Goal: Transaction & Acquisition: Purchase product/service

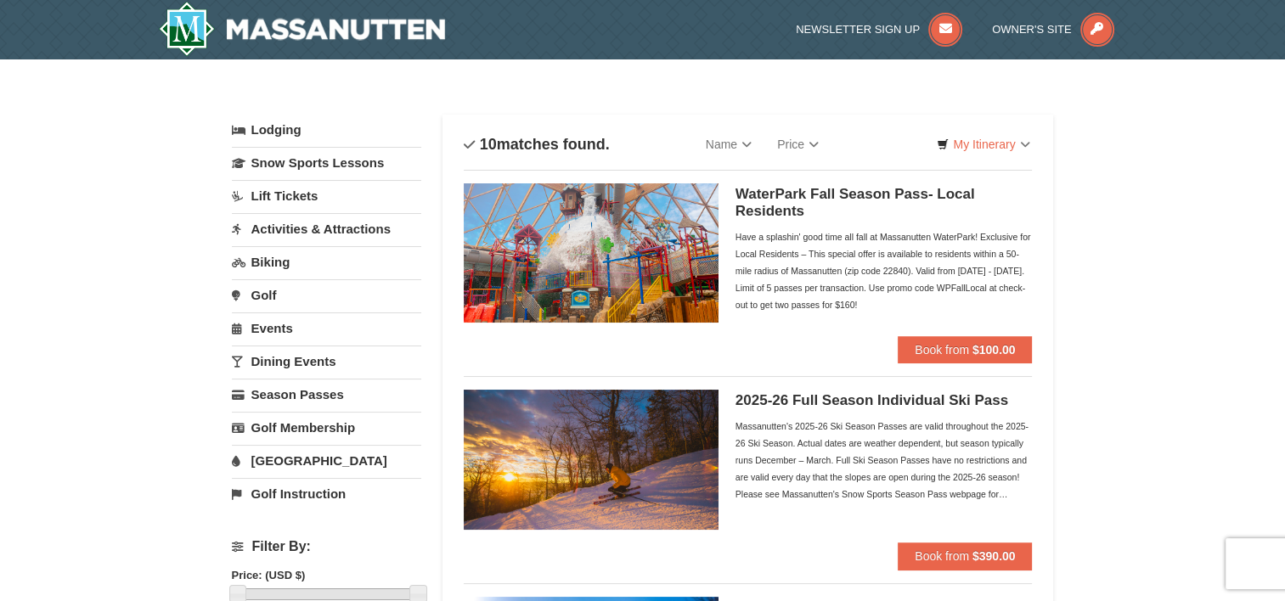
click at [875, 190] on h5 "WaterPark Fall Season Pass- Local Residents" at bounding box center [883, 203] width 297 height 34
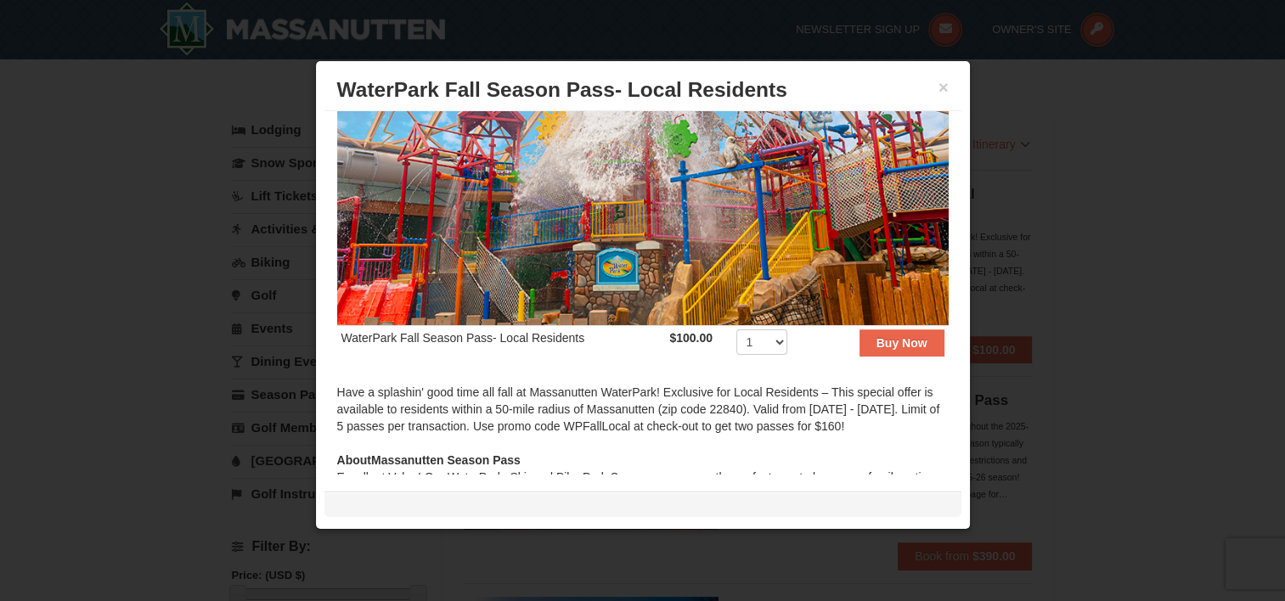
scroll to position [129, 0]
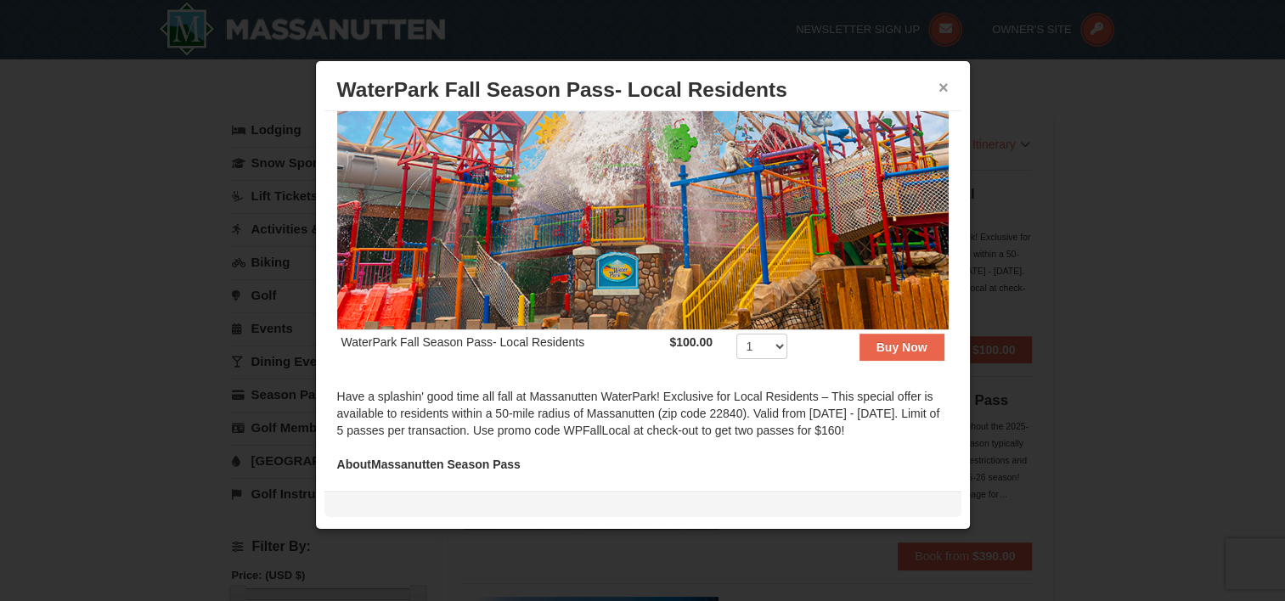
click at [945, 86] on button "×" at bounding box center [943, 87] width 10 height 17
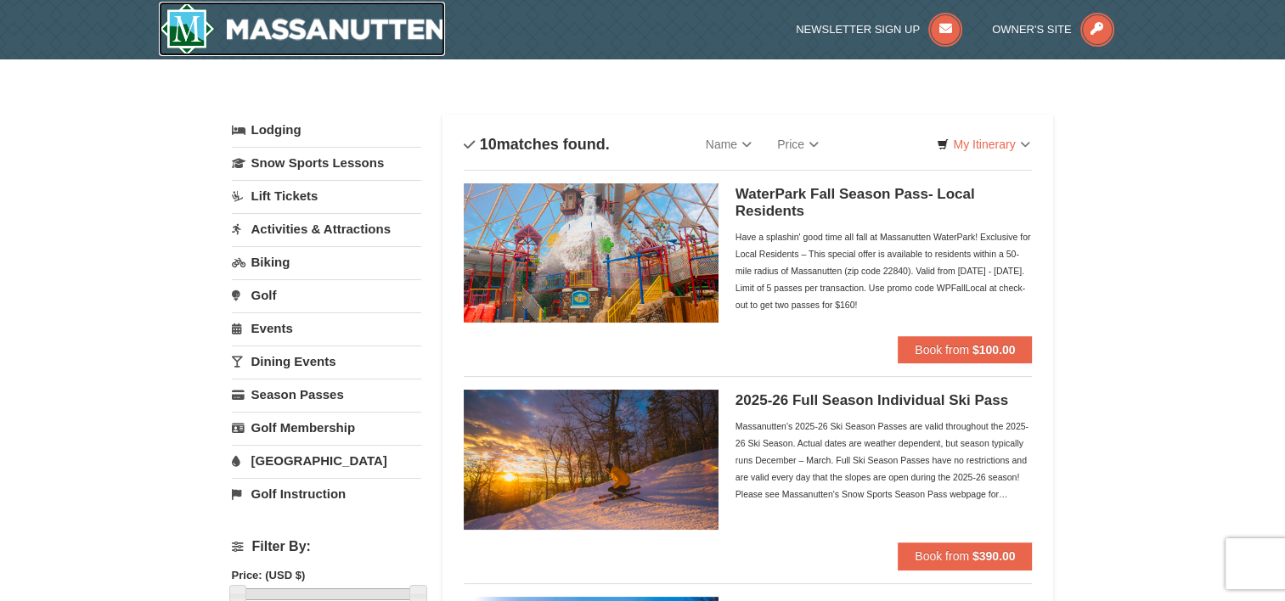
click at [178, 29] on img at bounding box center [302, 29] width 287 height 54
click at [970, 343] on button "Book from $100.00" at bounding box center [965, 349] width 134 height 27
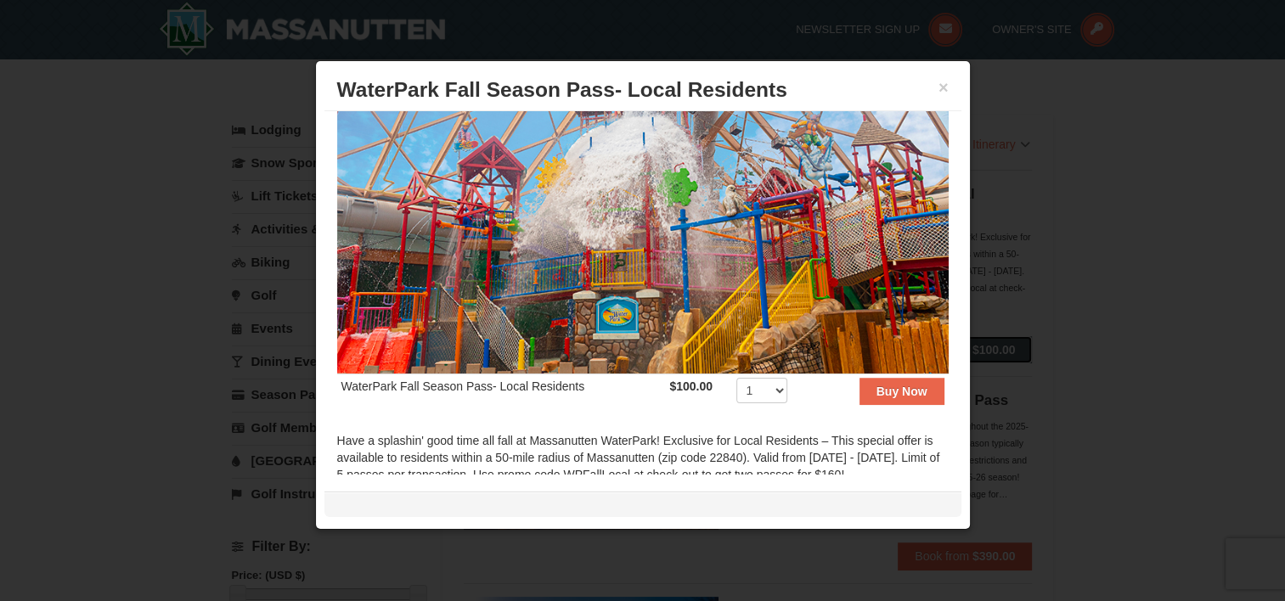
scroll to position [170, 0]
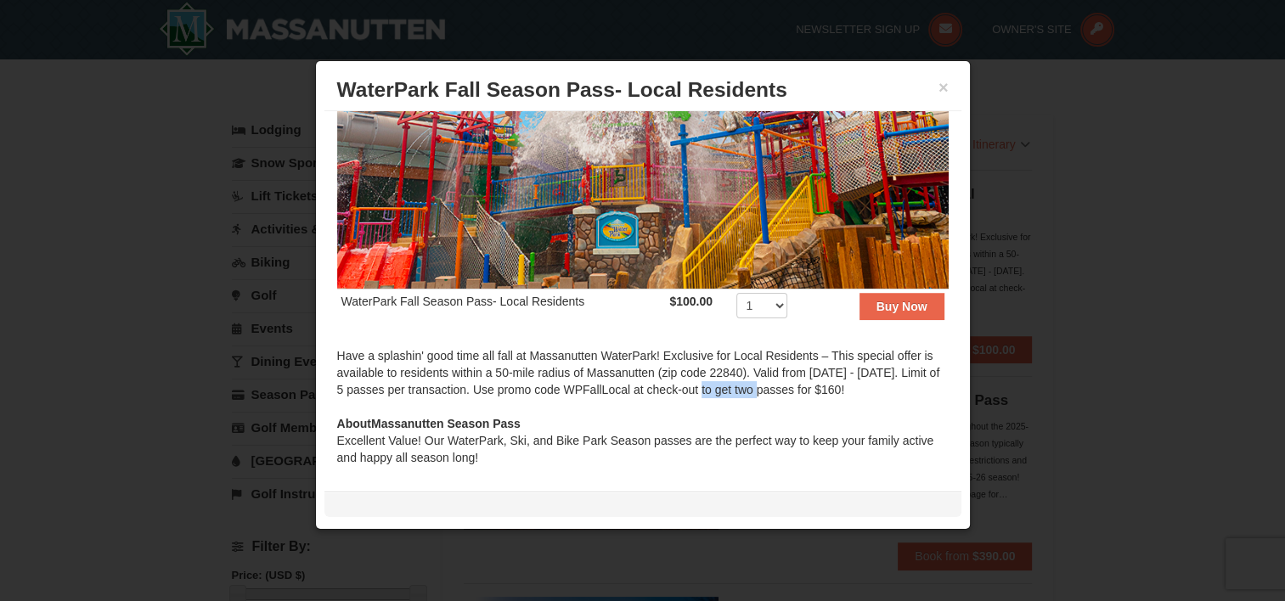
drag, startPoint x: 719, startPoint y: 383, endPoint x: 782, endPoint y: 383, distance: 63.7
click at [782, 383] on div "Have a splashin' good time all fall at Massanutten WaterPark! Exclusive for Loc…" at bounding box center [642, 381] width 611 height 68
drag, startPoint x: 782, startPoint y: 383, endPoint x: 752, endPoint y: 380, distance: 30.7
copy div "WPFallLocal"
click at [896, 300] on strong "Buy Now" at bounding box center [901, 307] width 51 height 14
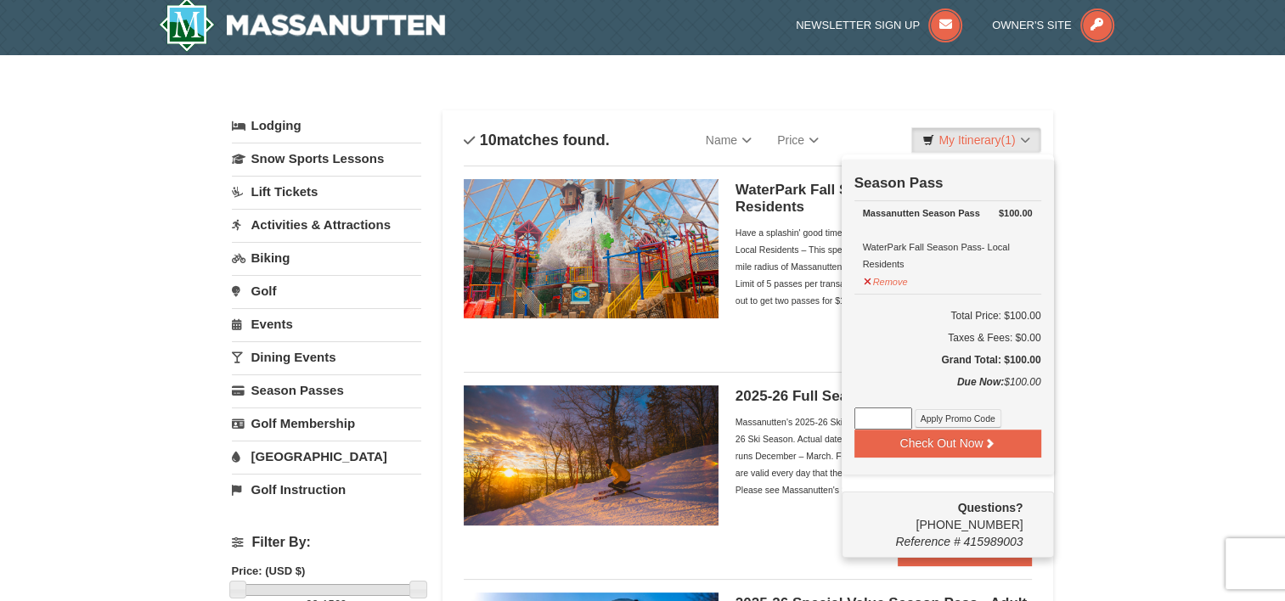
scroll to position [5, 0]
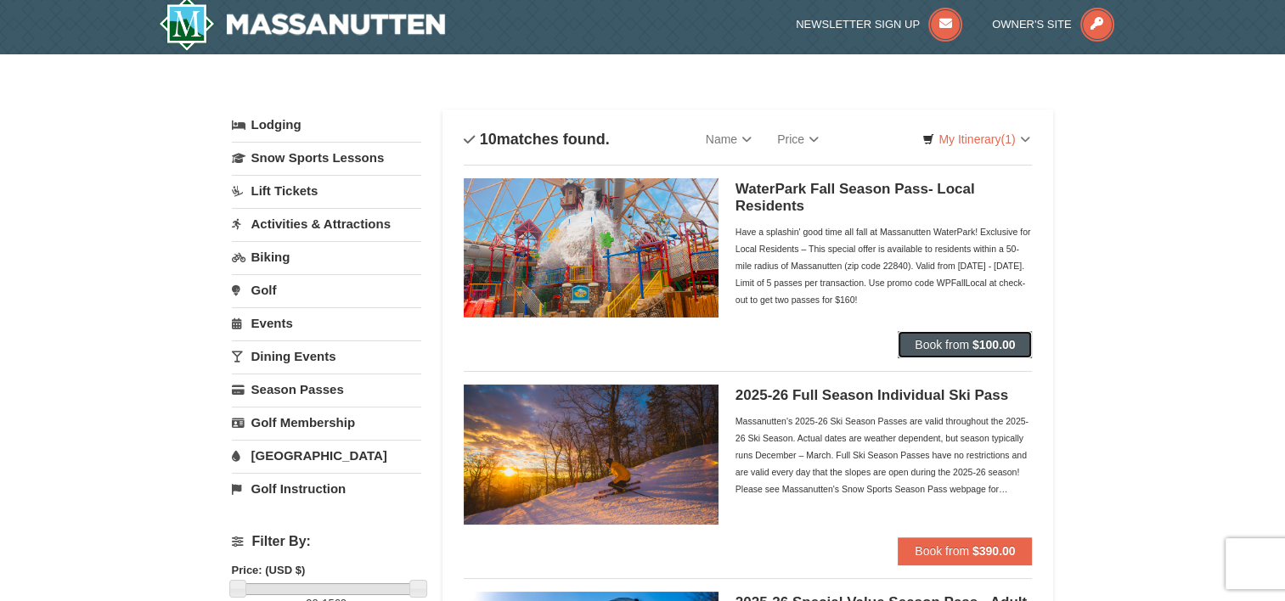
click at [978, 347] on strong "$100.00" at bounding box center [993, 345] width 43 height 14
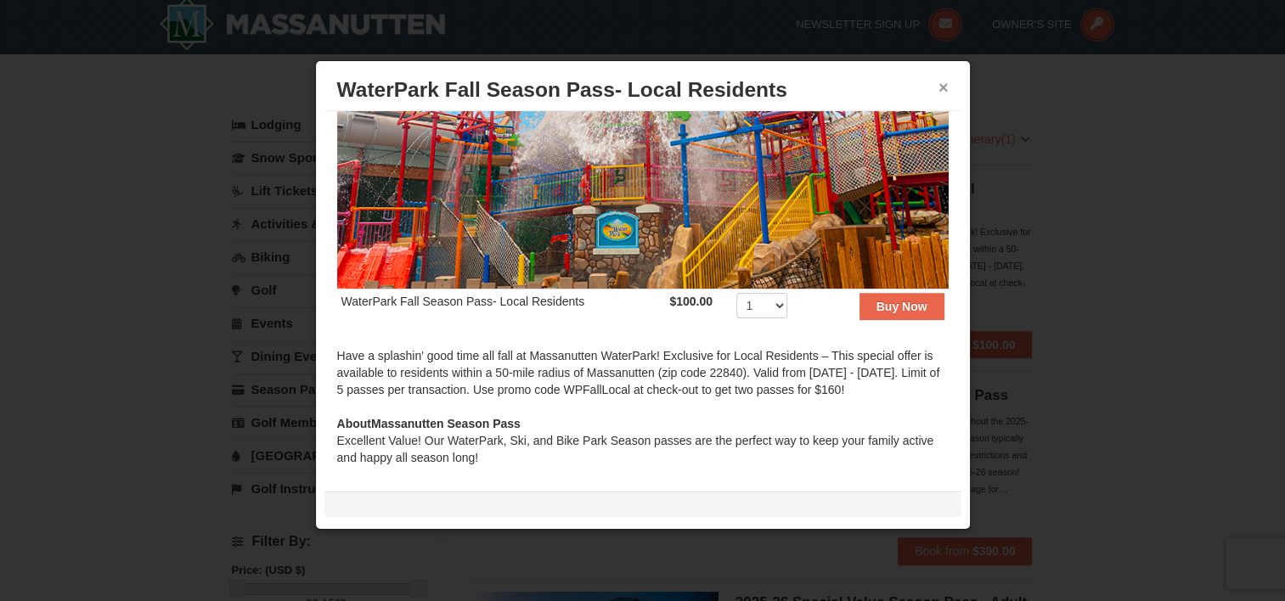
click at [944, 86] on button "×" at bounding box center [943, 87] width 10 height 17
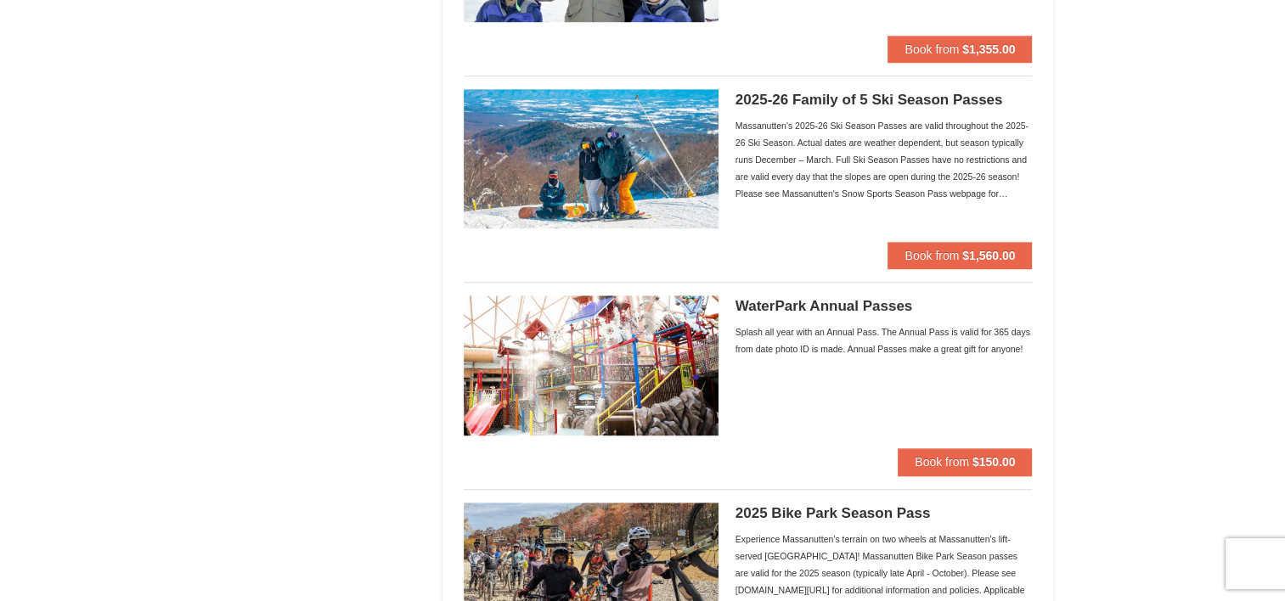
scroll to position [1135, 0]
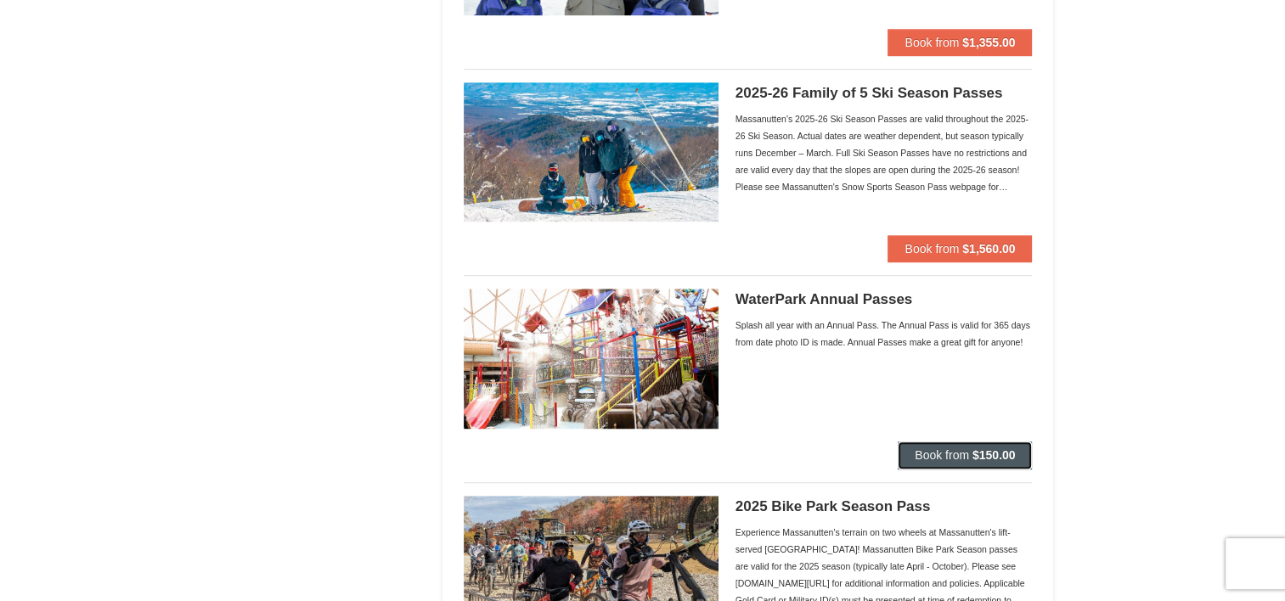
click at [1008, 448] on strong "$150.00" at bounding box center [993, 455] width 43 height 14
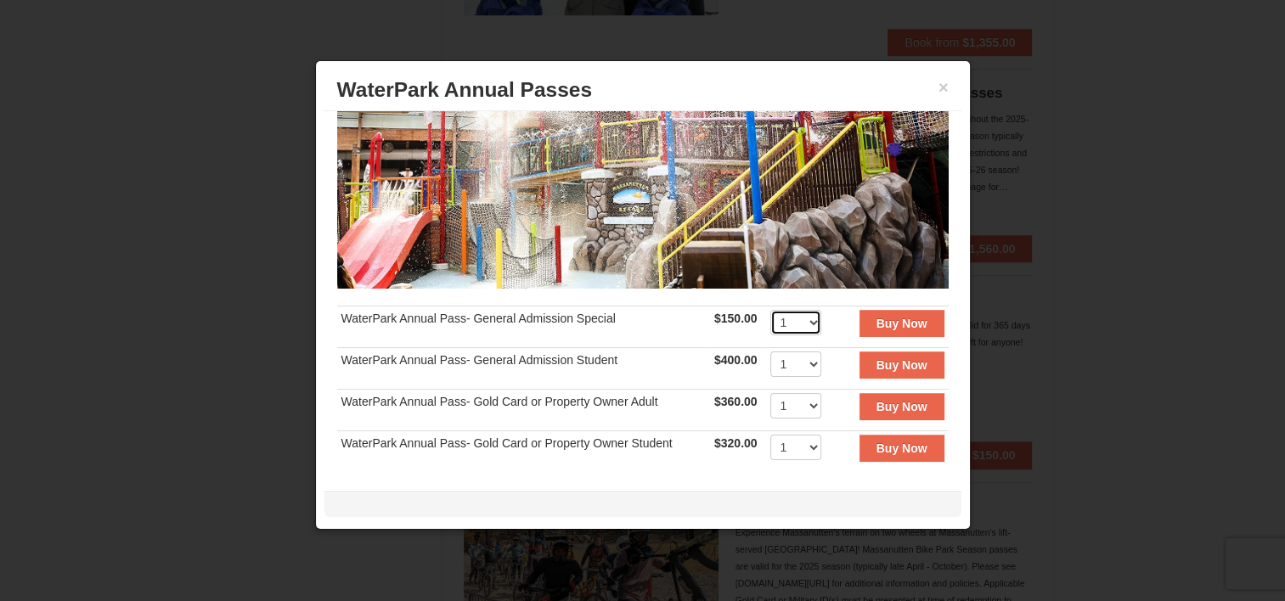
click at [811, 315] on select "1 2 3 4 5 6 7 8 9 10 11 12 13 14 15 16 17 18 19 20 21 22 23 24 25 26 27 28 29 3…" at bounding box center [795, 322] width 51 height 25
select select "3"
click at [770, 310] on select "1 2 3 4 5 6 7 8 9 10 11 12 13 14 15 16 17 18 19 20 21 22 23 24 25 26 27 28 29 3…" at bounding box center [795, 322] width 51 height 25
click at [906, 318] on strong "Buy Now" at bounding box center [901, 324] width 51 height 14
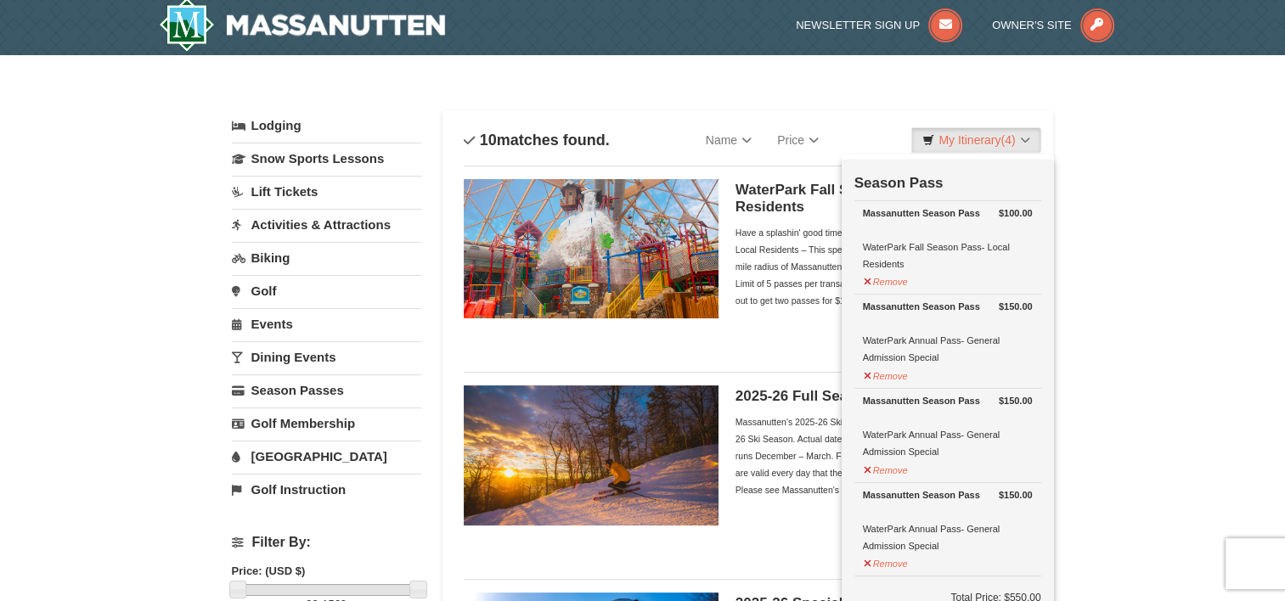
scroll to position [5, 0]
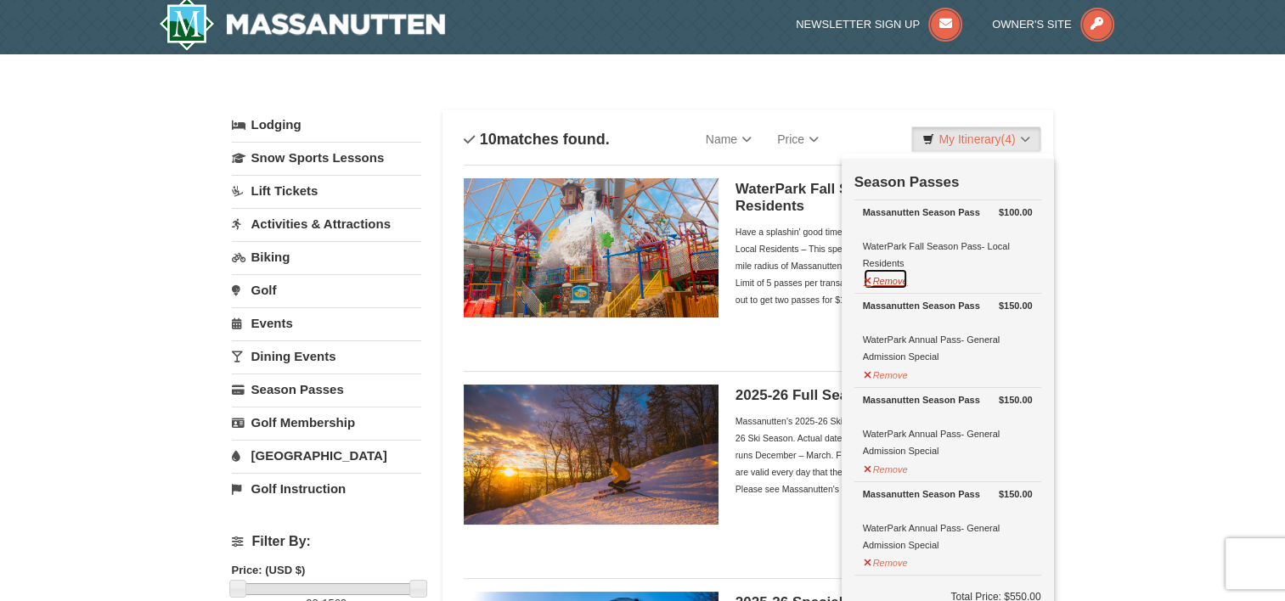
click at [888, 274] on button "Remove" at bounding box center [886, 278] width 46 height 21
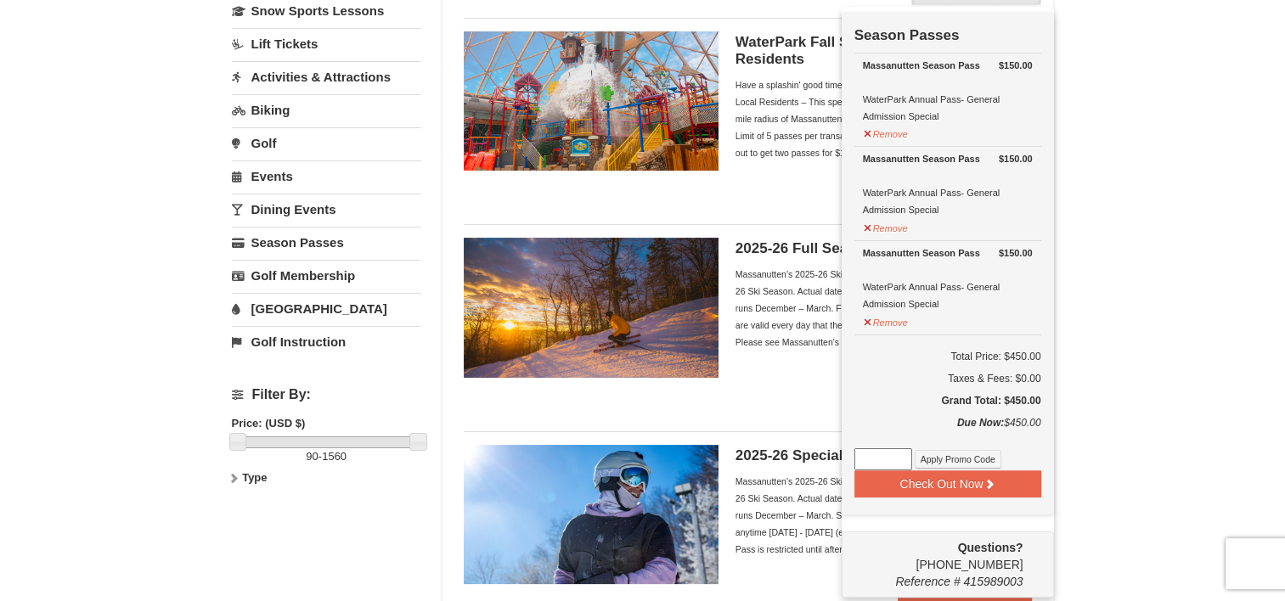
scroll to position [175, 0]
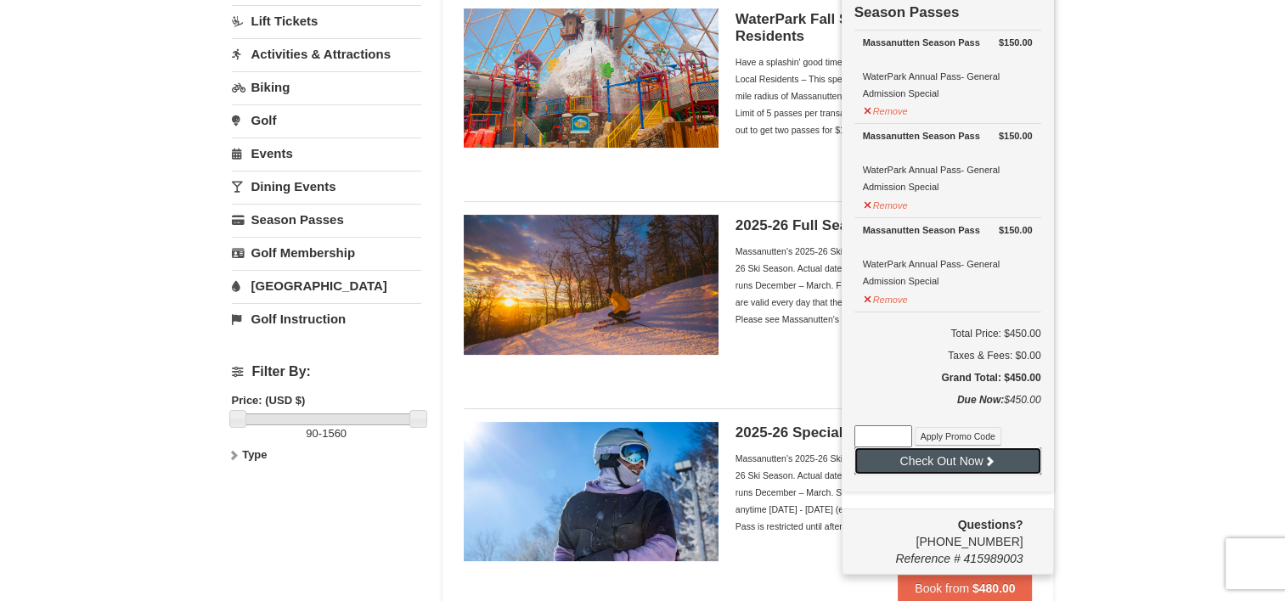
click at [999, 455] on button "Check Out Now" at bounding box center [947, 461] width 187 height 27
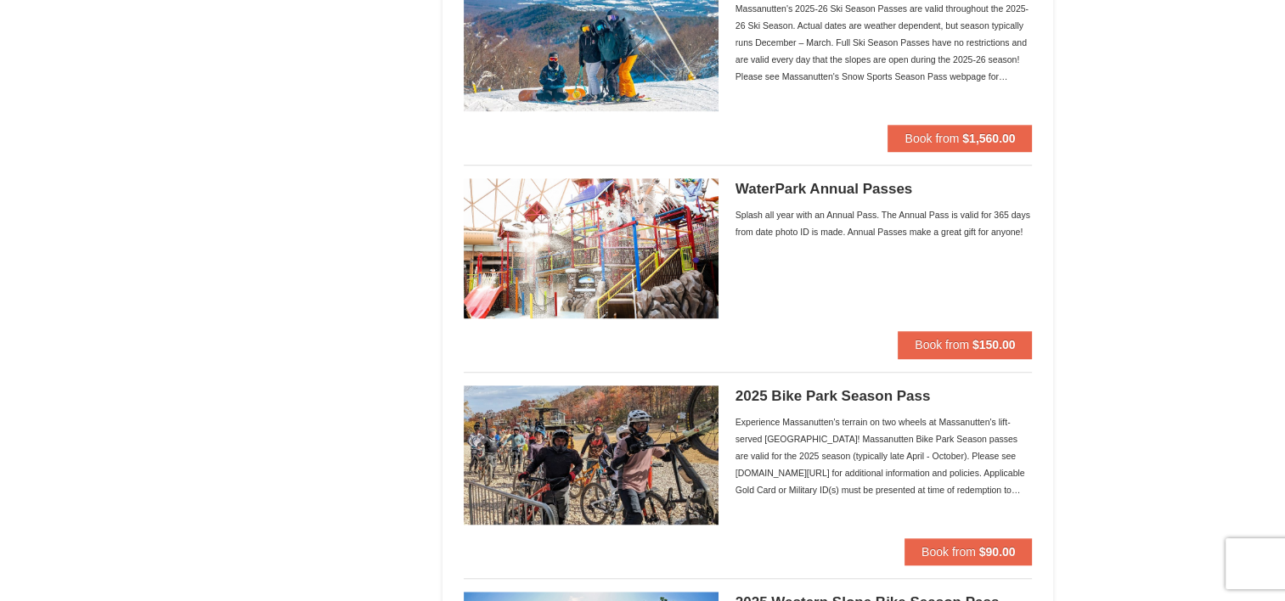
scroll to position [1314, 0]
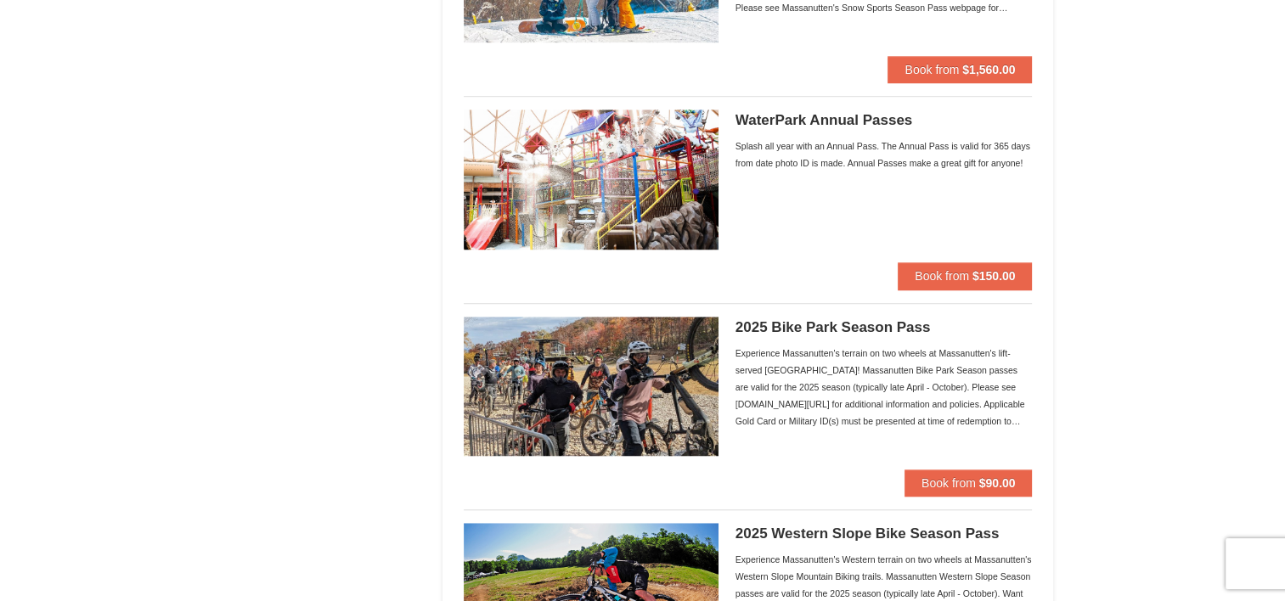
click at [844, 117] on h5 "WaterPark Annual Passes" at bounding box center [883, 120] width 297 height 17
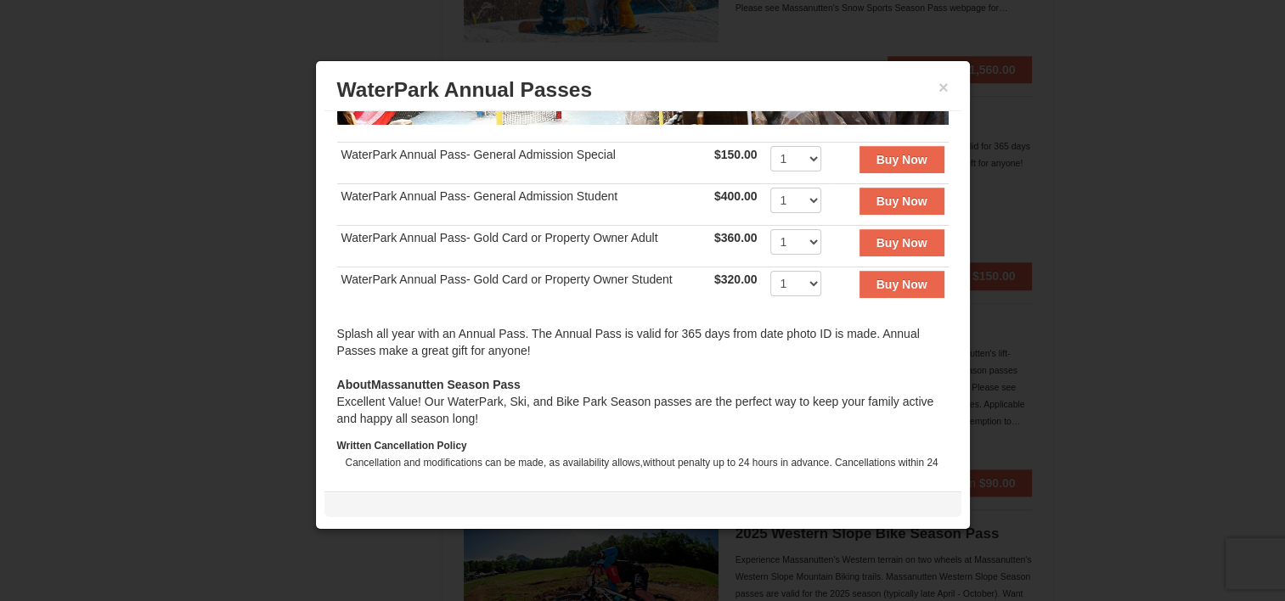
scroll to position [268, 0]
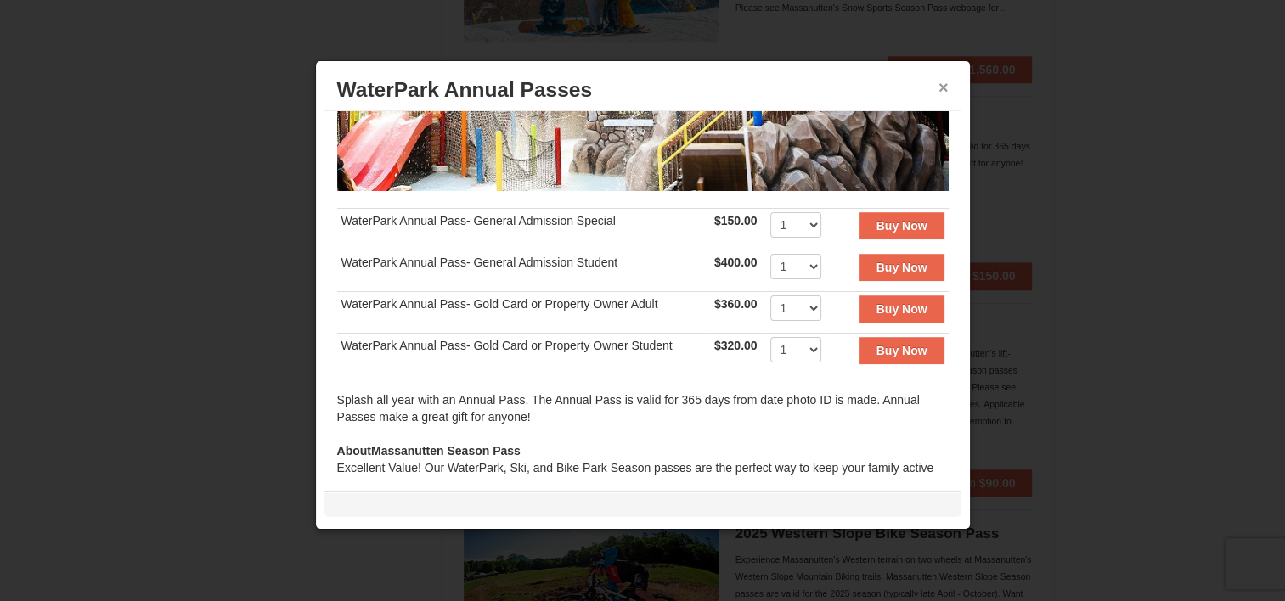
click at [940, 88] on button "×" at bounding box center [943, 87] width 10 height 17
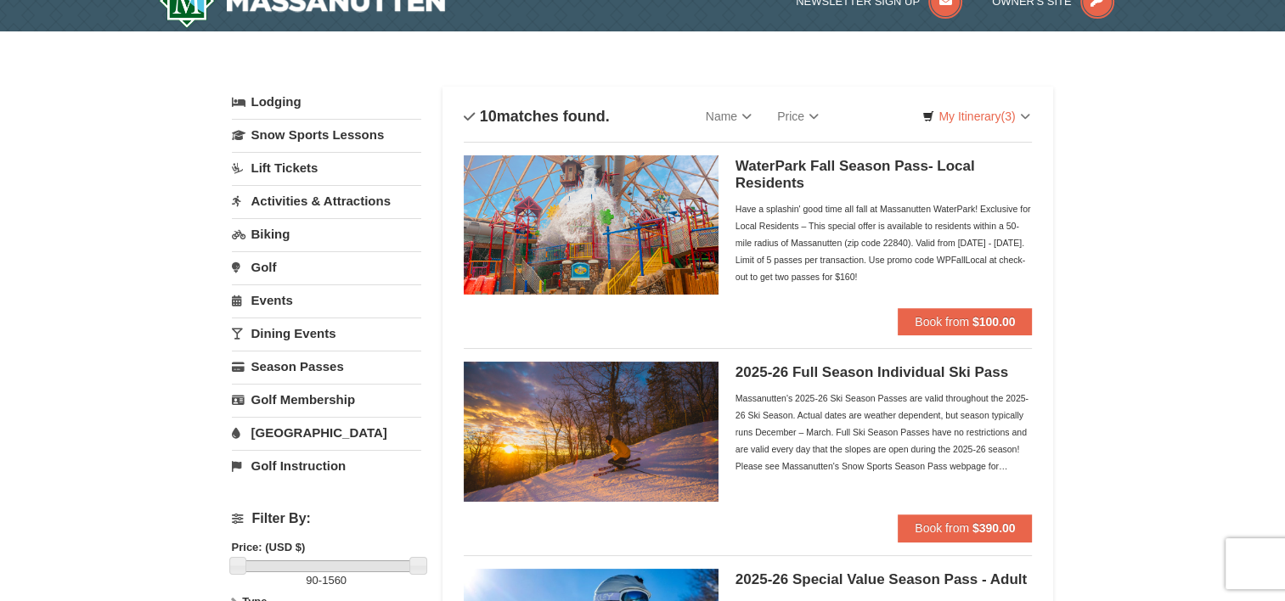
scroll to position [0, 0]
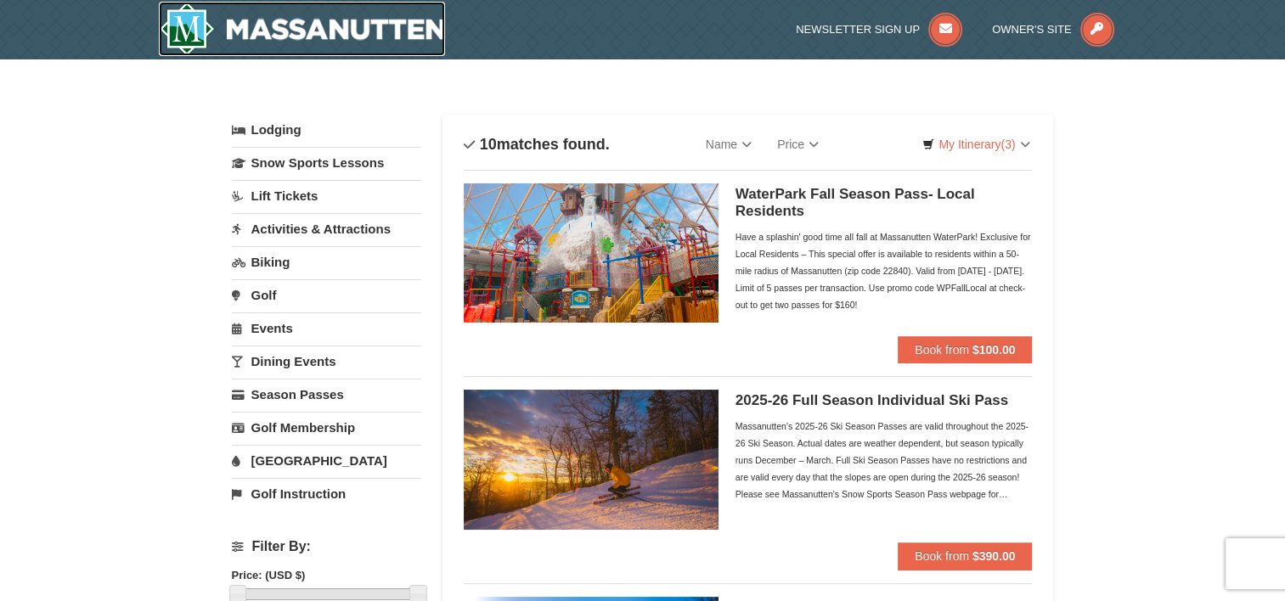
click at [183, 29] on img at bounding box center [302, 29] width 287 height 54
